Goal: Task Accomplishment & Management: Use online tool/utility

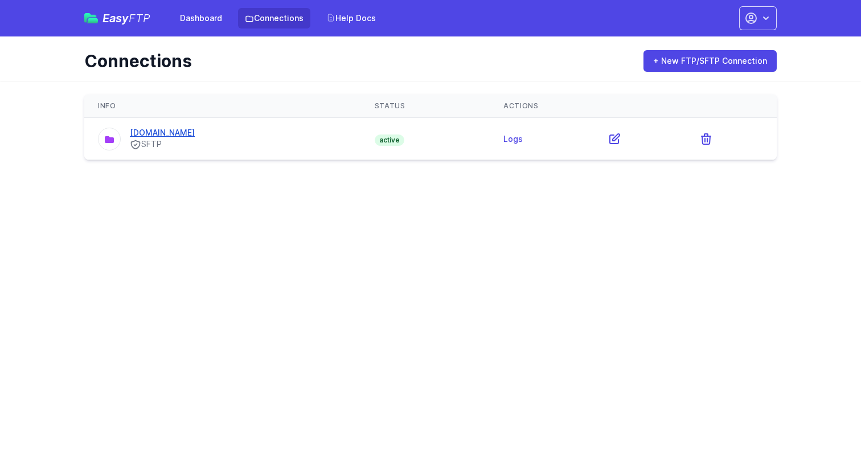
click at [170, 132] on link "[DOMAIN_NAME]" at bounding box center [162, 133] width 65 height 10
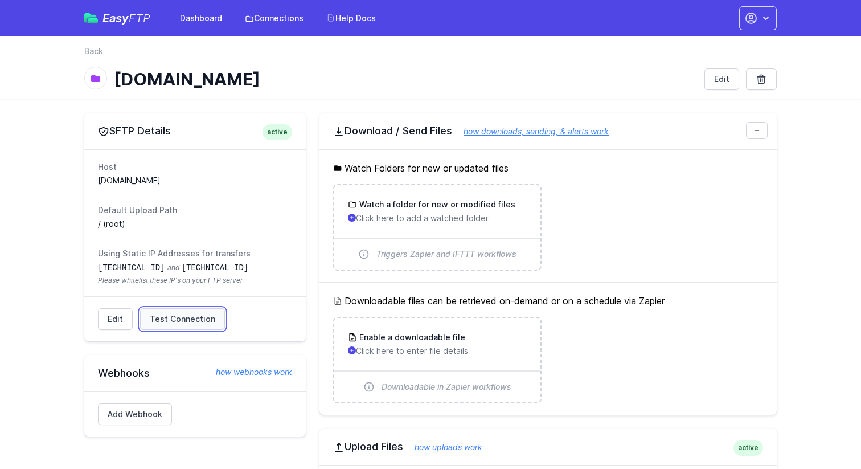
click at [180, 320] on span "Test Connection" at bounding box center [182, 318] width 65 height 11
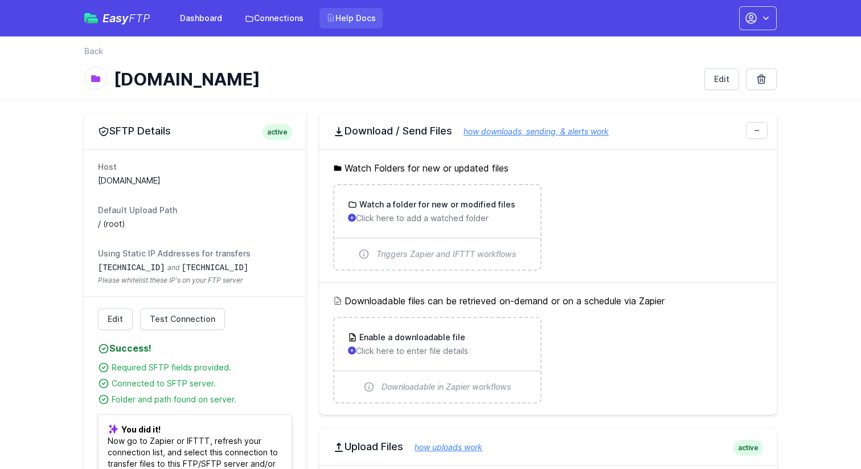
click at [335, 16] on link "Help Docs" at bounding box center [350, 18] width 63 height 20
click at [196, 14] on link "Dashboard" at bounding box center [201, 18] width 56 height 20
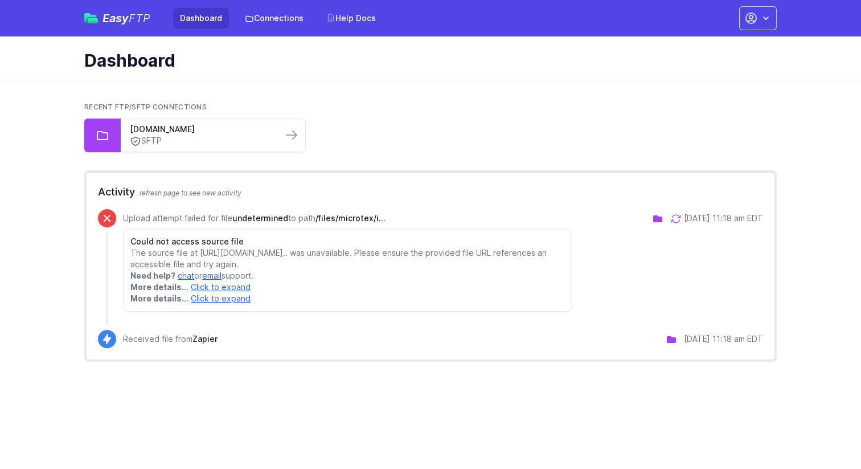
click at [433, 127] on ul "bsol30610.com SFTP" at bounding box center [430, 135] width 692 height 34
click at [670, 217] on icon at bounding box center [675, 218] width 11 height 11
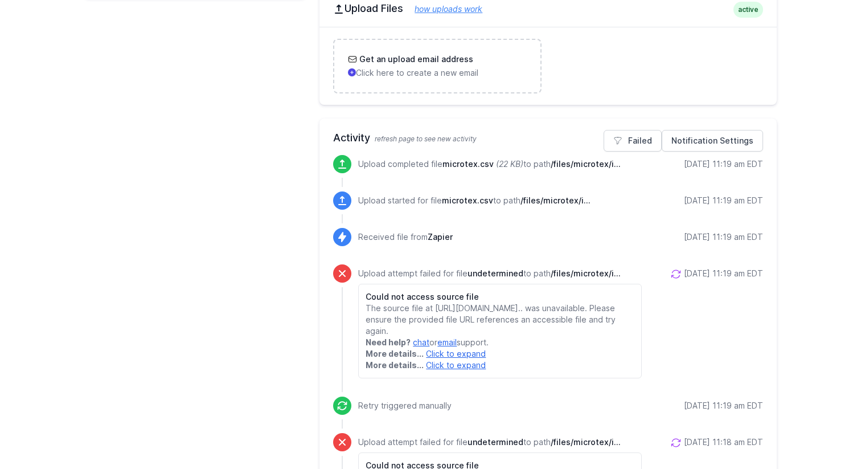
scroll to position [499, 0]
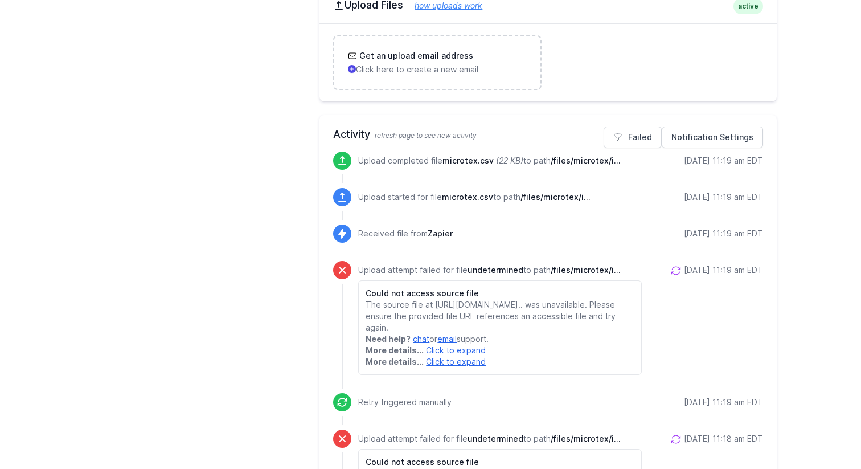
click at [568, 201] on span "/files/microtex/i..." at bounding box center [555, 197] width 70 height 10
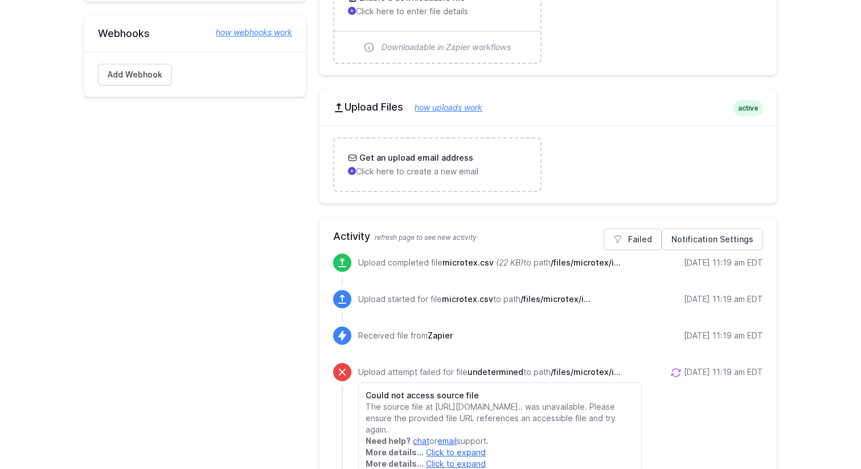
scroll to position [430, 0]
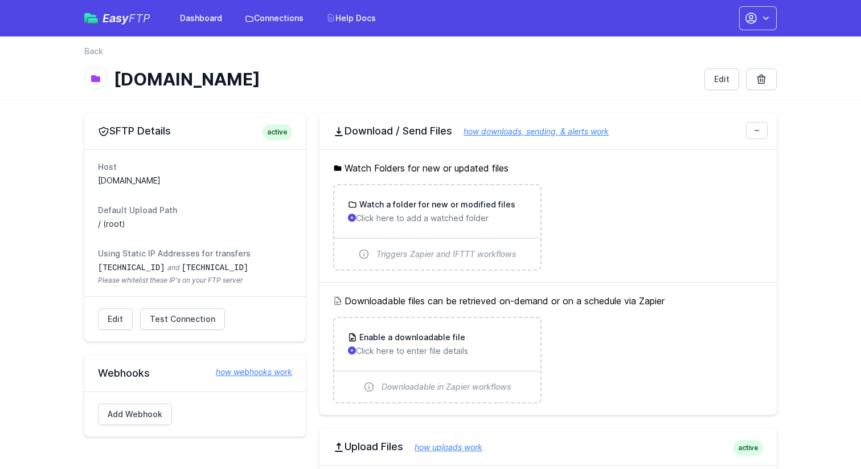
scroll to position [371, 0]
